Goal: Book appointment/travel/reservation

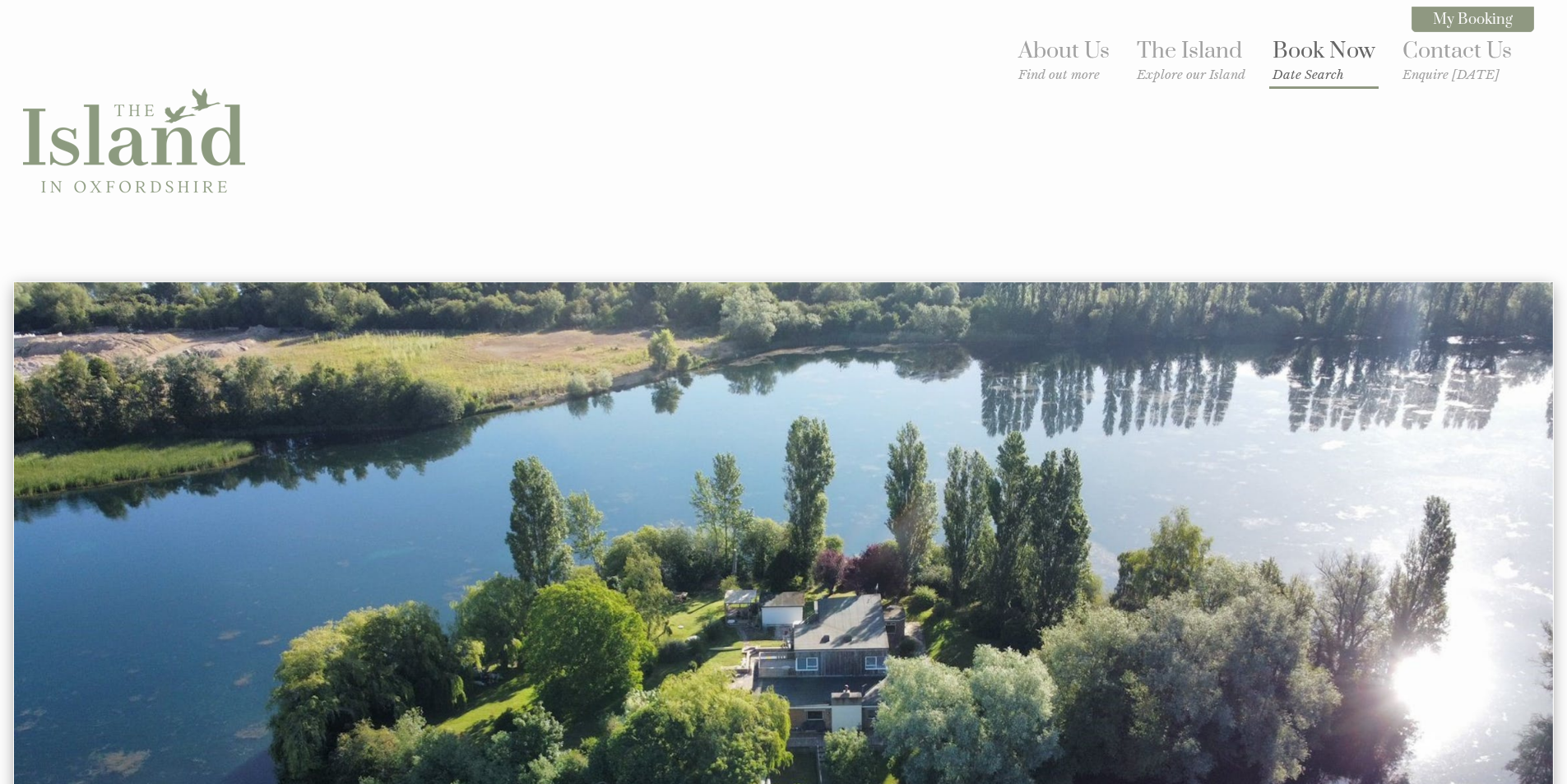
click at [1309, 69] on small "Date Search" at bounding box center [1324, 74] width 103 height 16
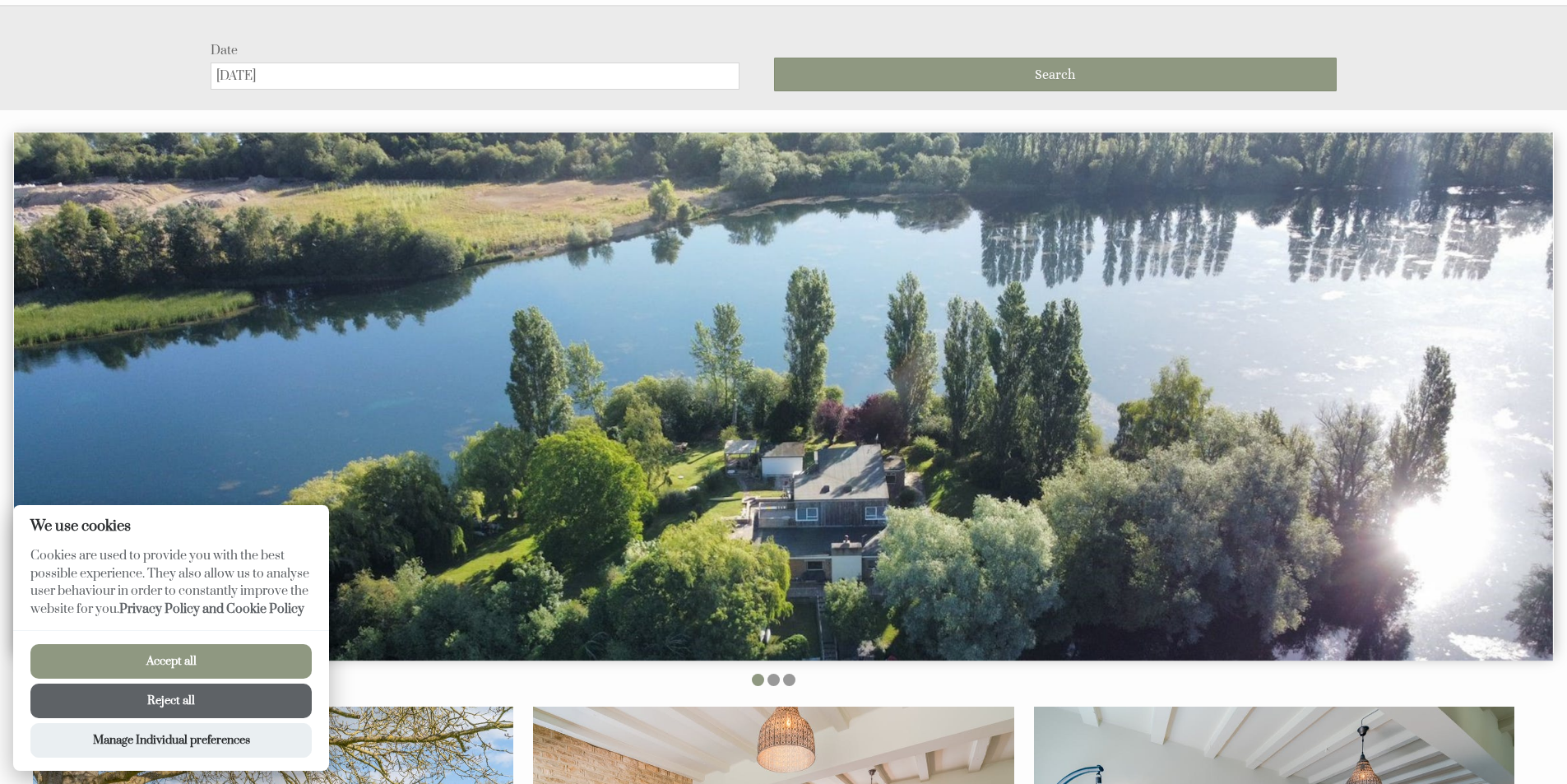
scroll to position [281, 0]
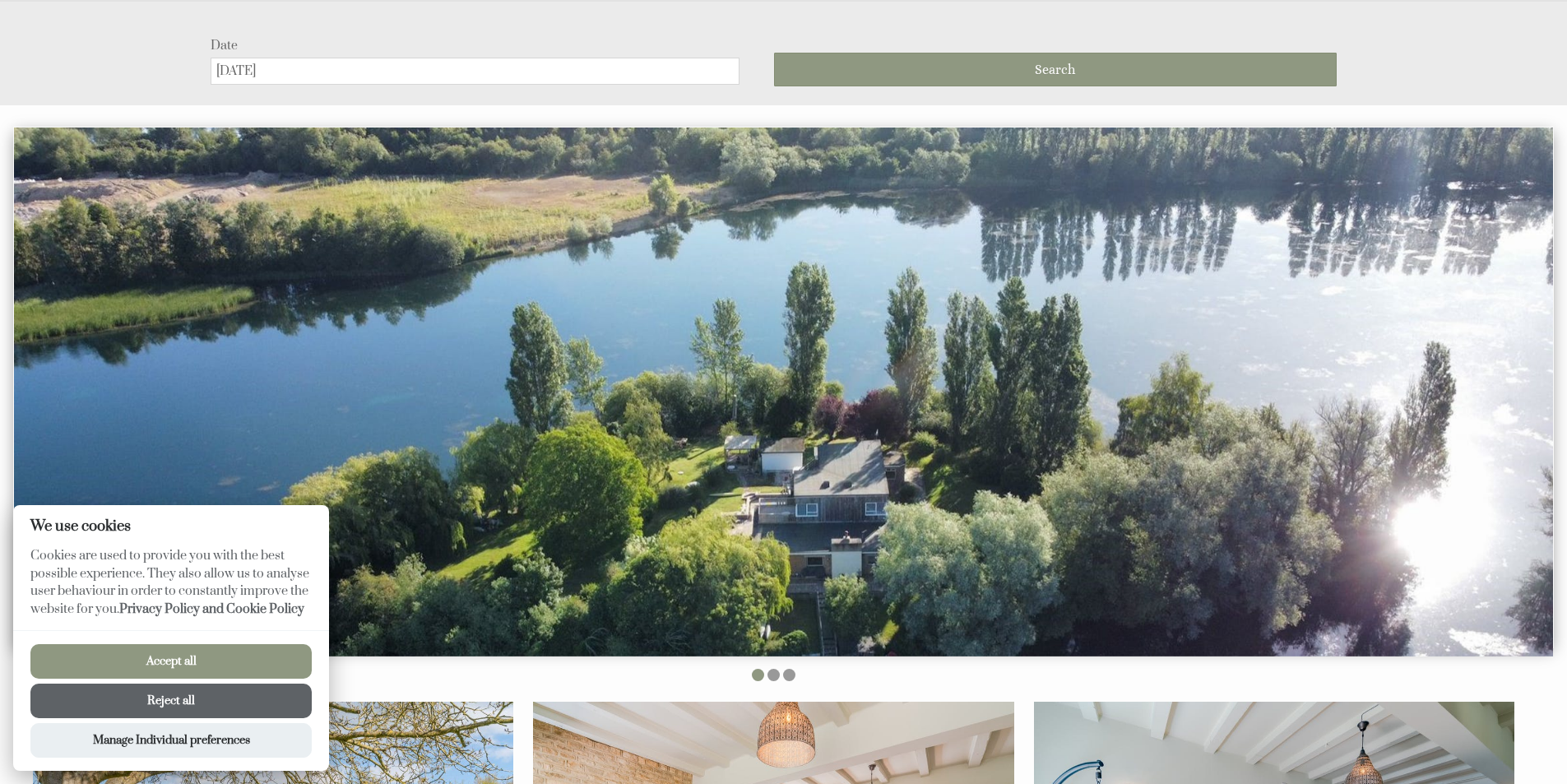
click at [269, 666] on button "Accept all" at bounding box center [171, 661] width 281 height 35
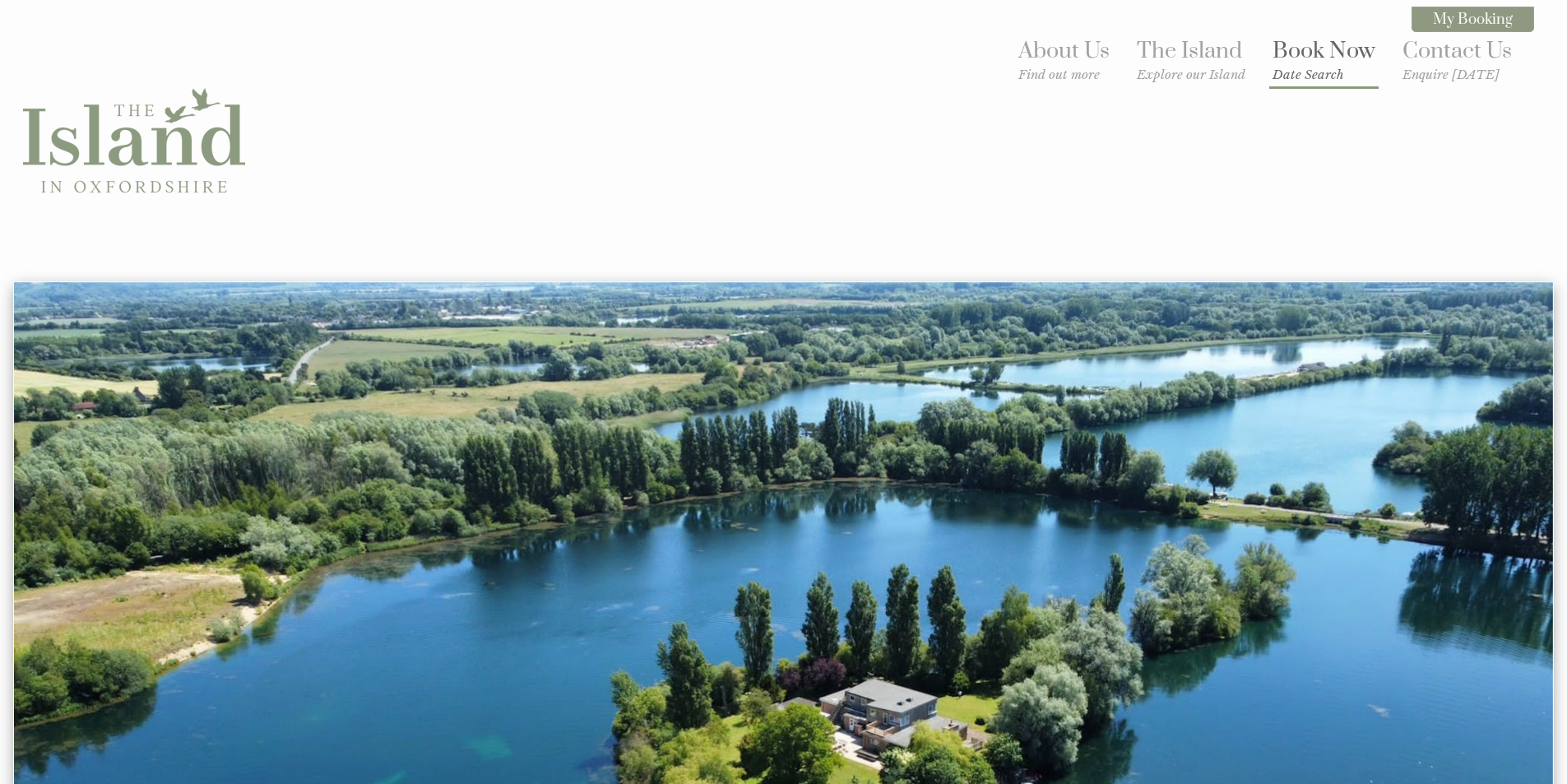
click at [1281, 75] on small "Date Search" at bounding box center [1324, 74] width 103 height 16
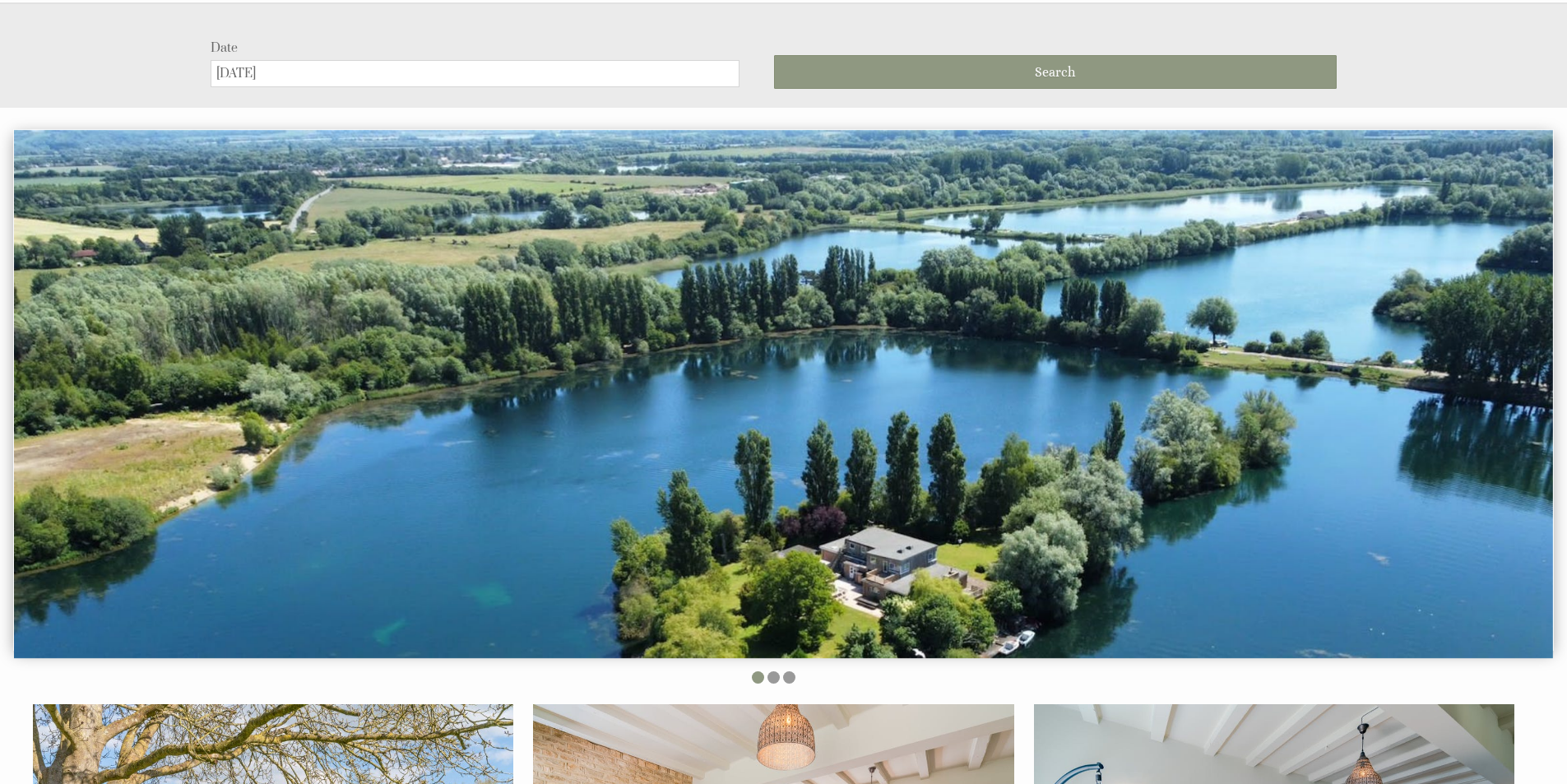
scroll to position [281, 0]
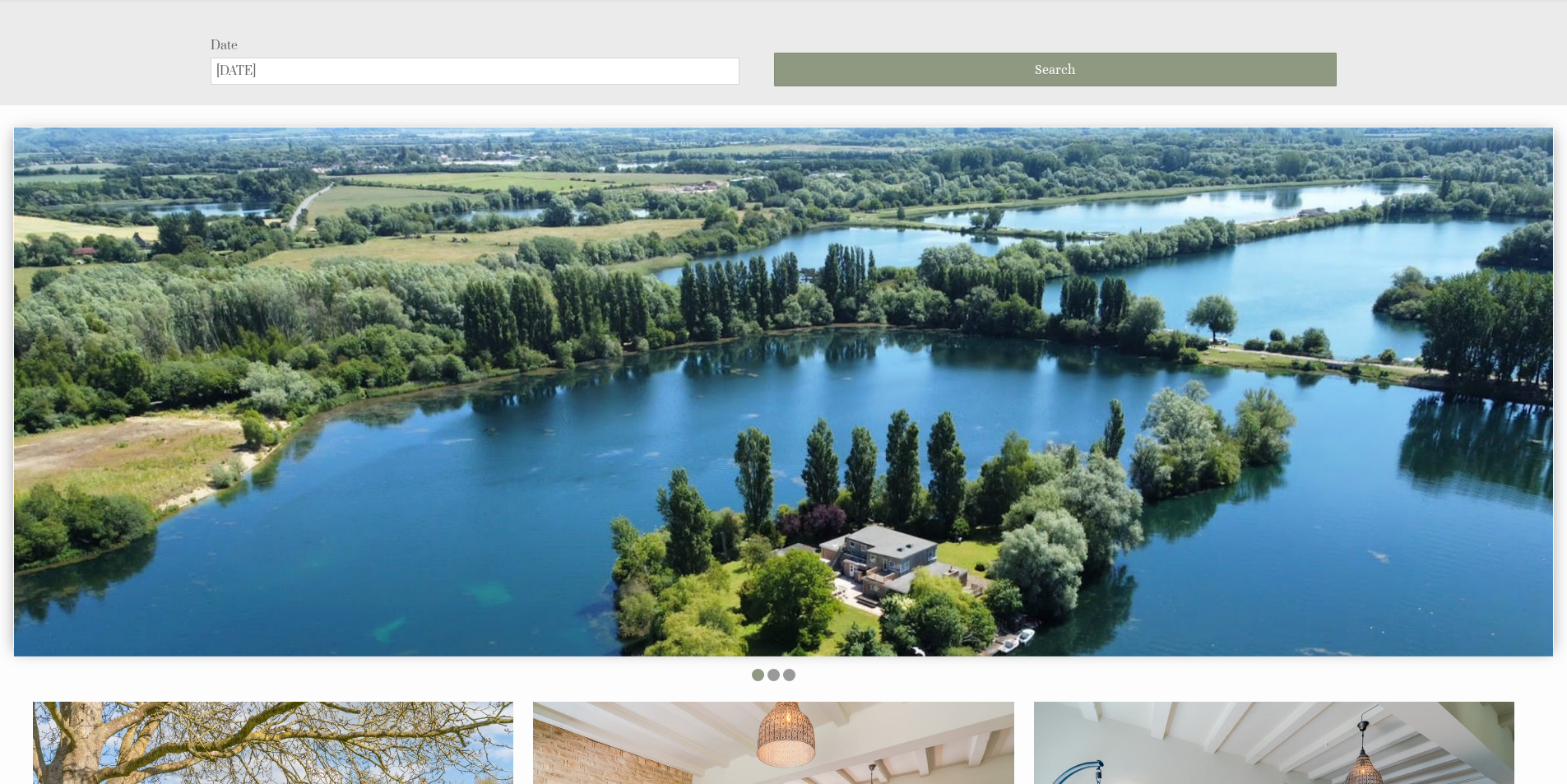
click at [460, 76] on input "[DATE]" at bounding box center [475, 71] width 529 height 27
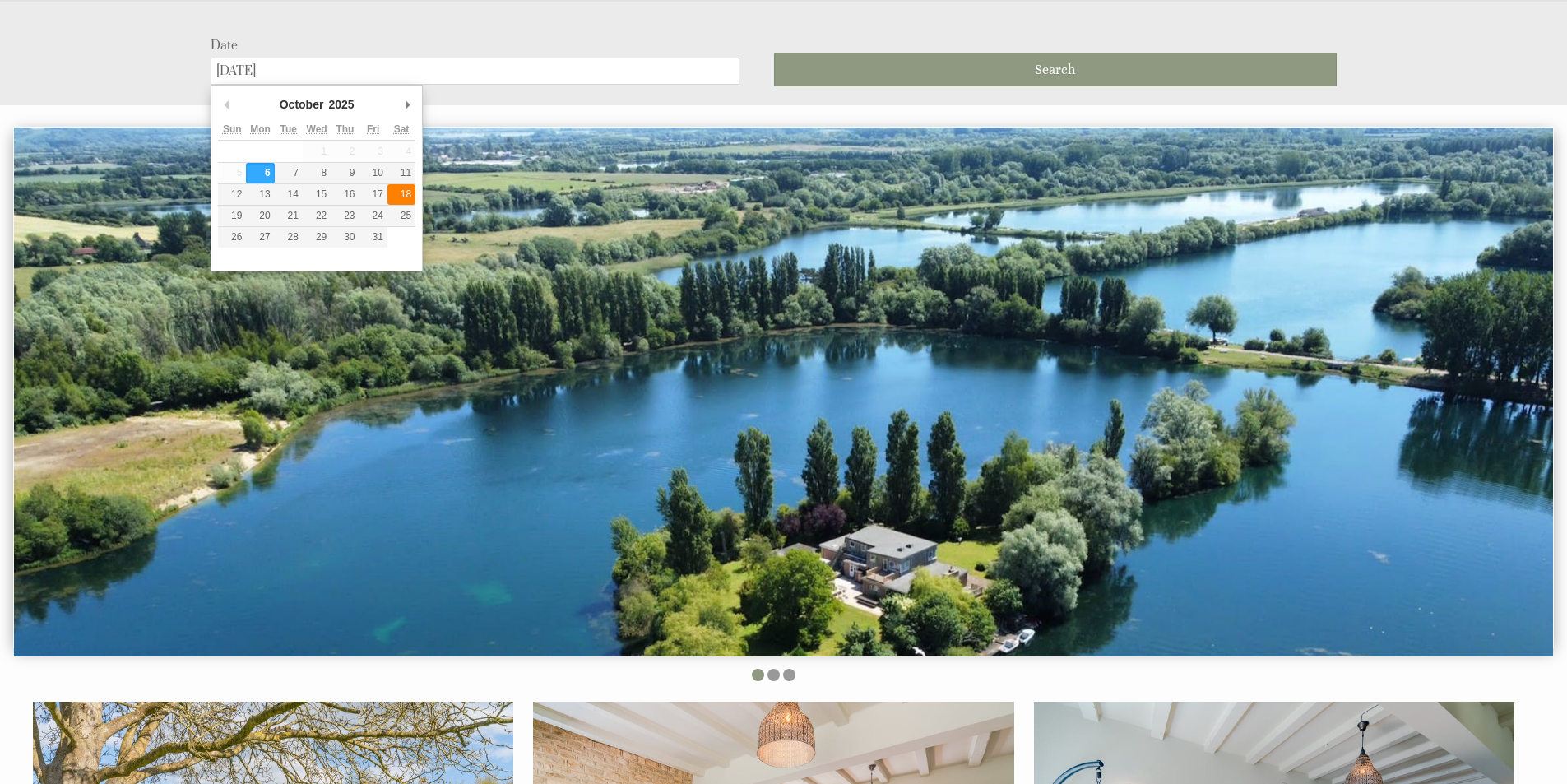
type input "18/10/2025"
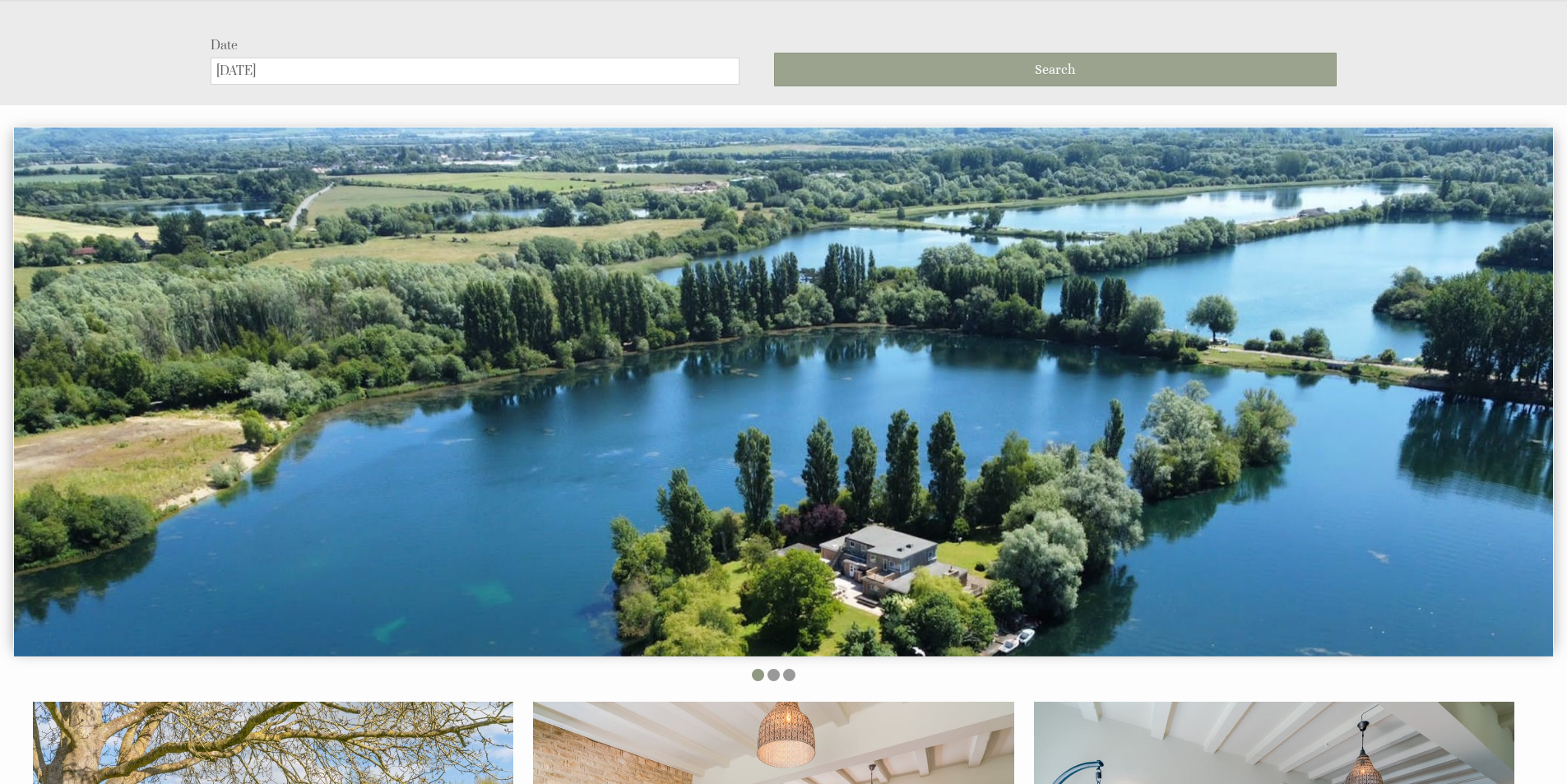
click at [984, 74] on button "Search" at bounding box center [1056, 69] width 563 height 34
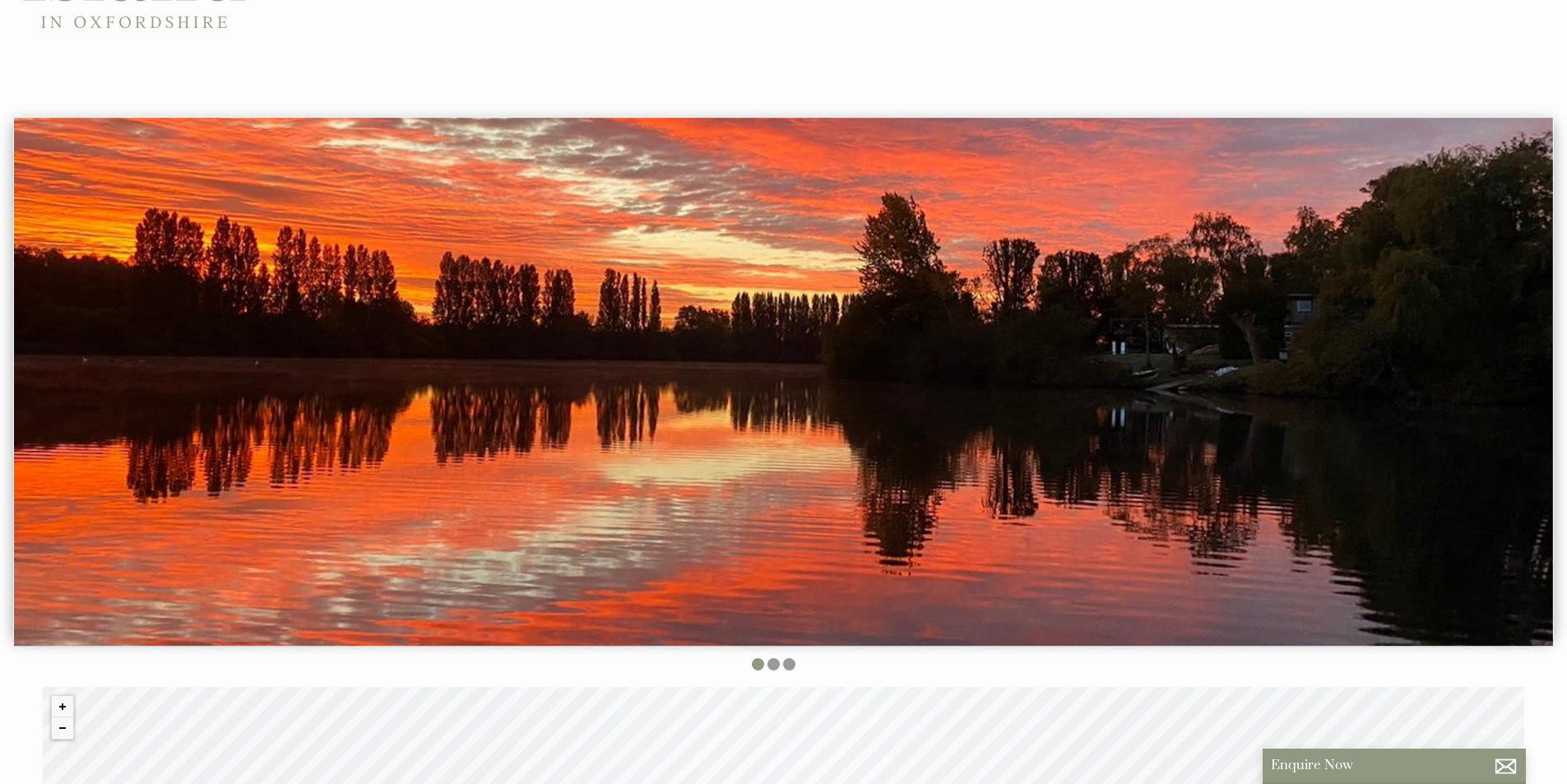
scroll to position [411, 0]
